Goal: Information Seeking & Learning: Learn about a topic

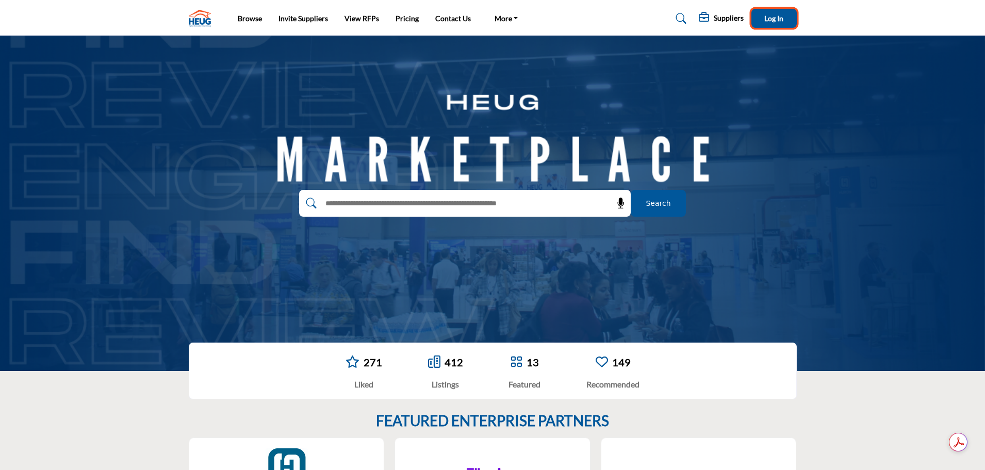
click at [780, 17] on span "Log In" at bounding box center [774, 18] width 19 height 9
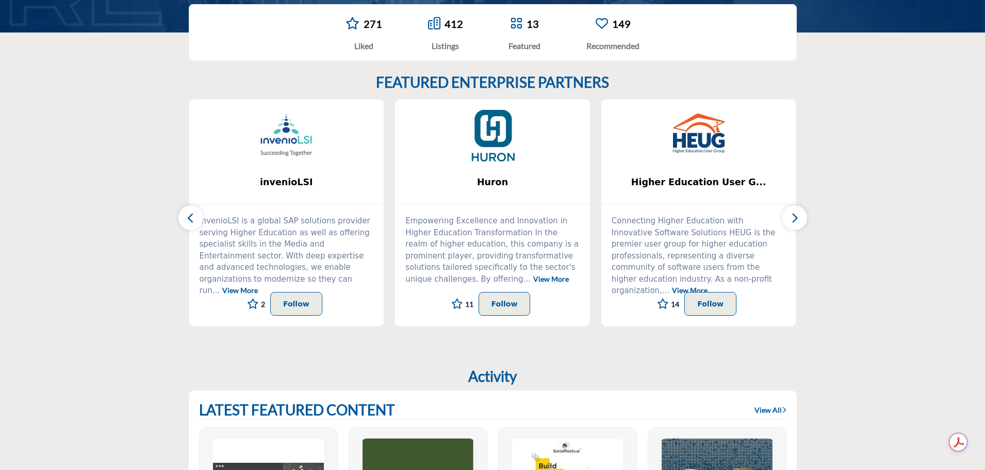
scroll to position [258, 0]
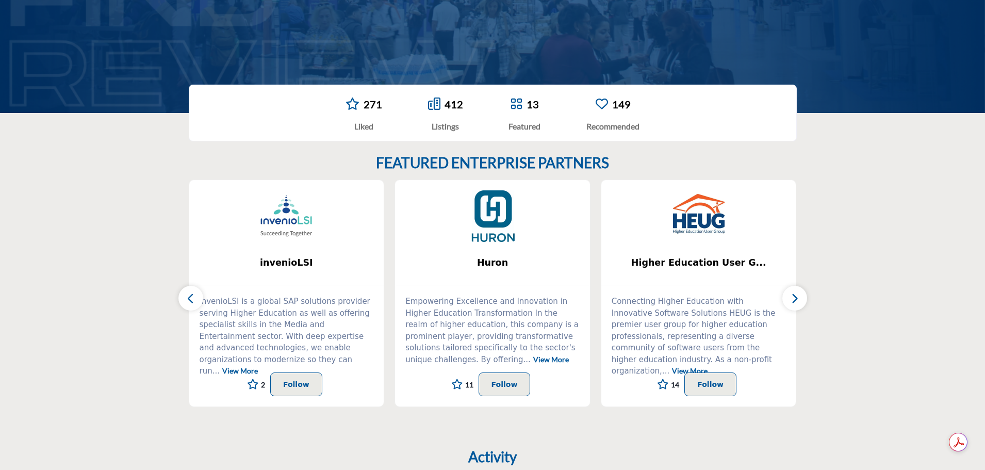
click at [708, 366] on link "View More" at bounding box center [690, 370] width 36 height 9
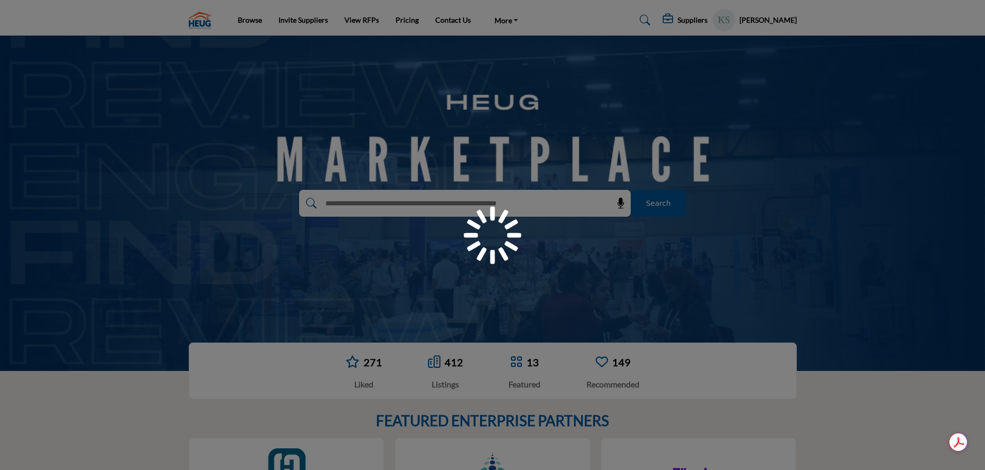
scroll to position [258, 0]
